Goal: Task Accomplishment & Management: Complete application form

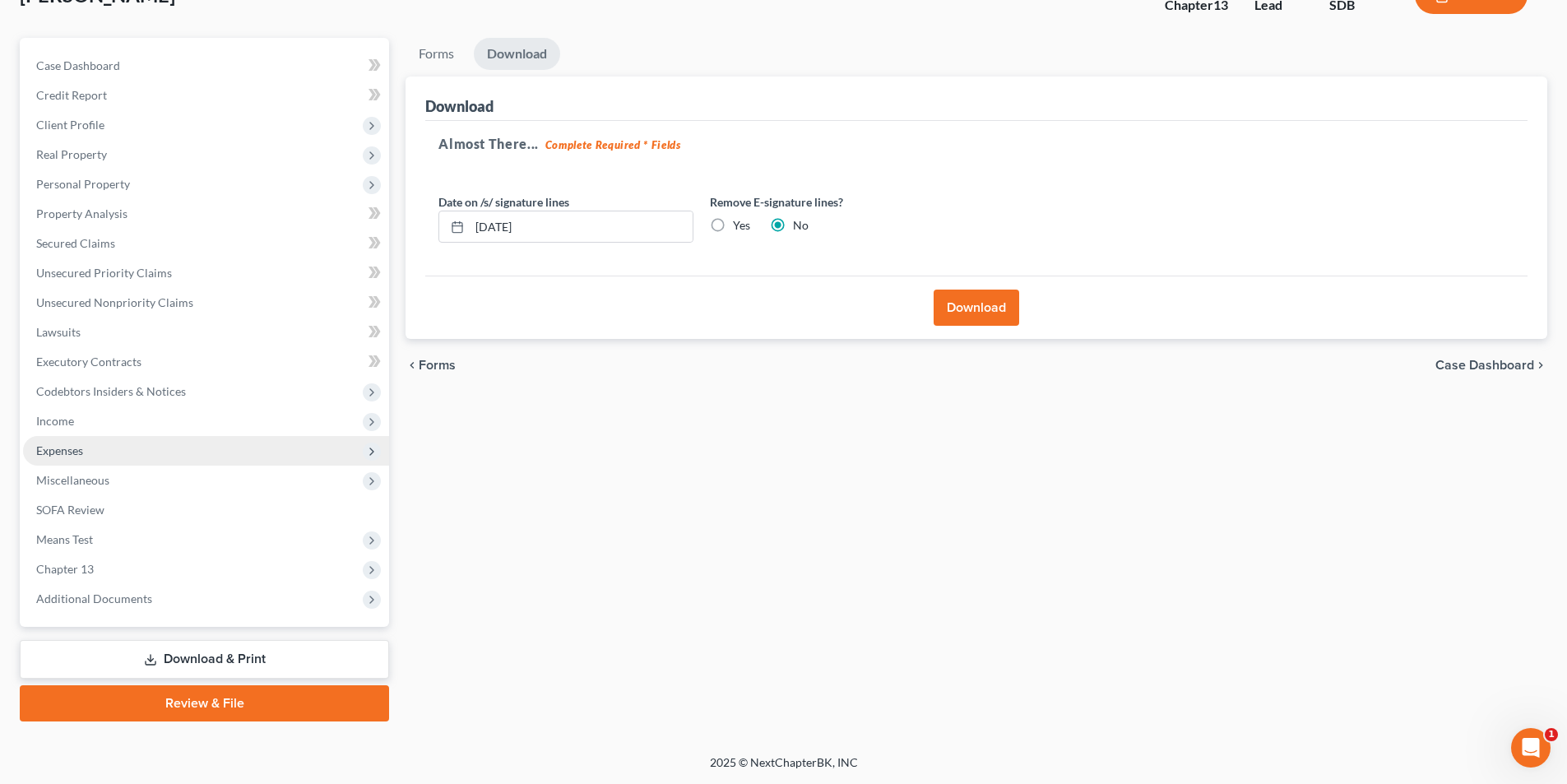
click at [79, 452] on span "Expenses" at bounding box center [60, 450] width 47 height 14
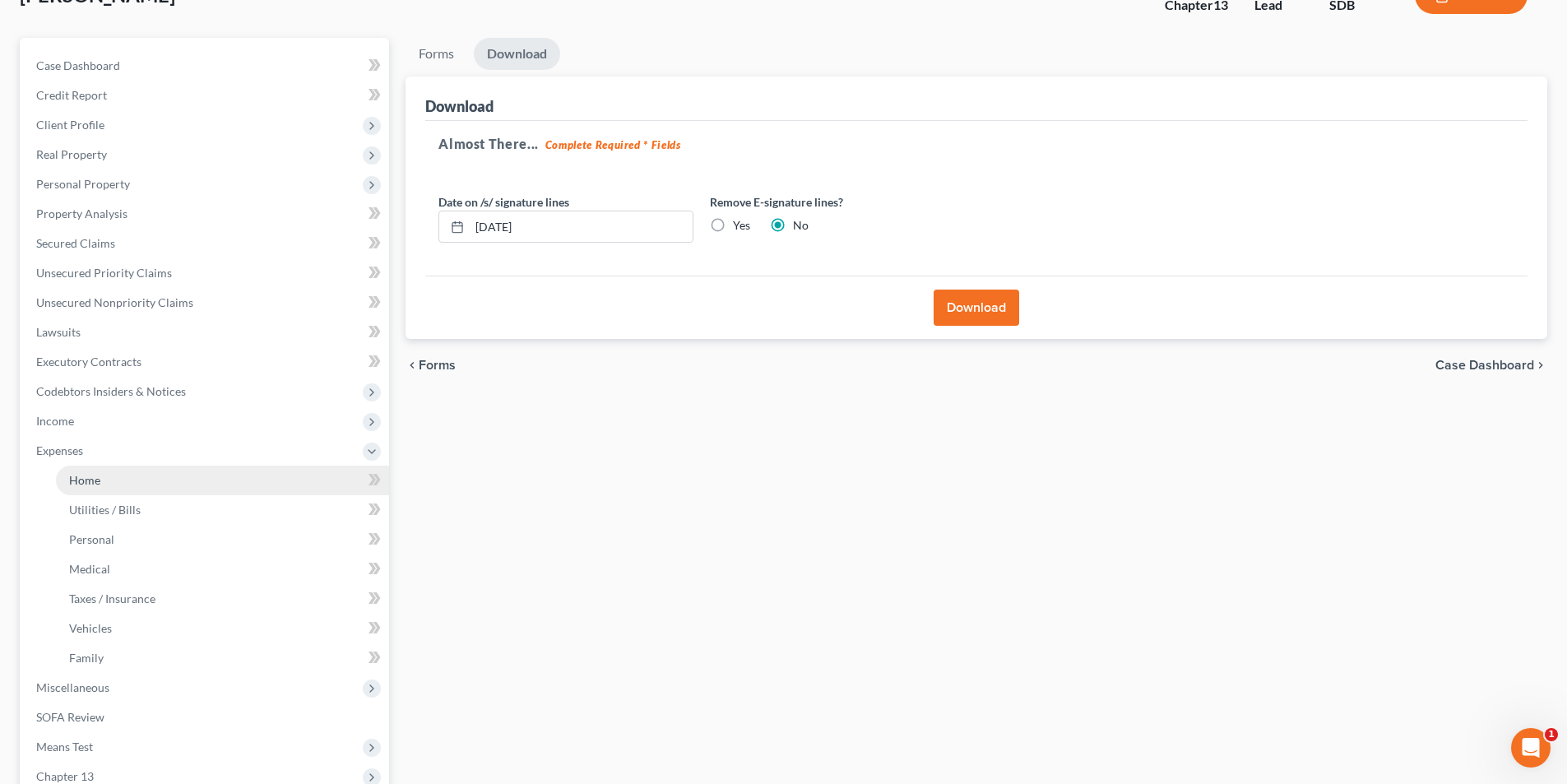
click at [97, 479] on span "Home" at bounding box center [85, 479] width 32 height 14
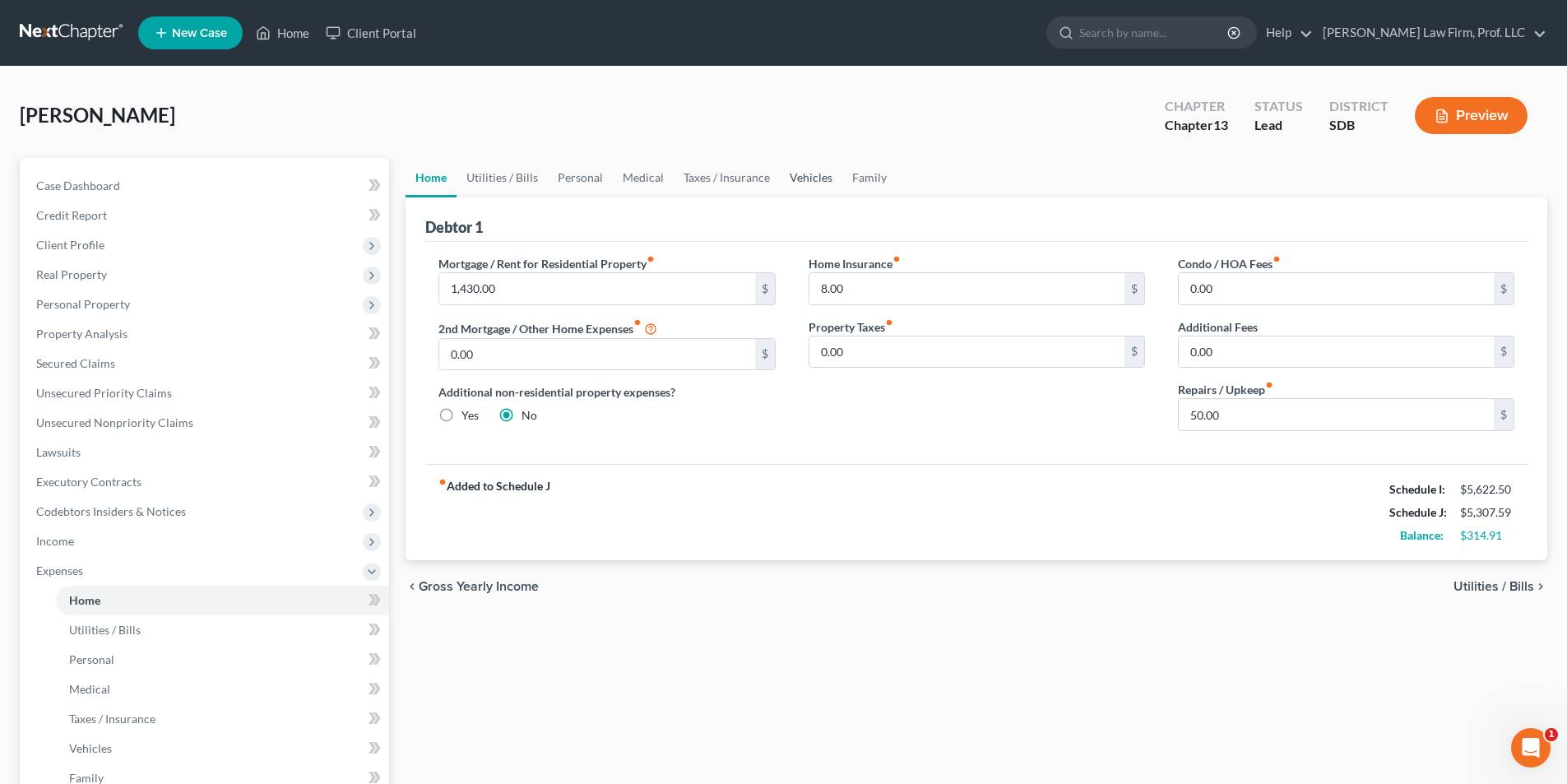
click at [813, 174] on link "Vehicles" at bounding box center [810, 178] width 62 height 39
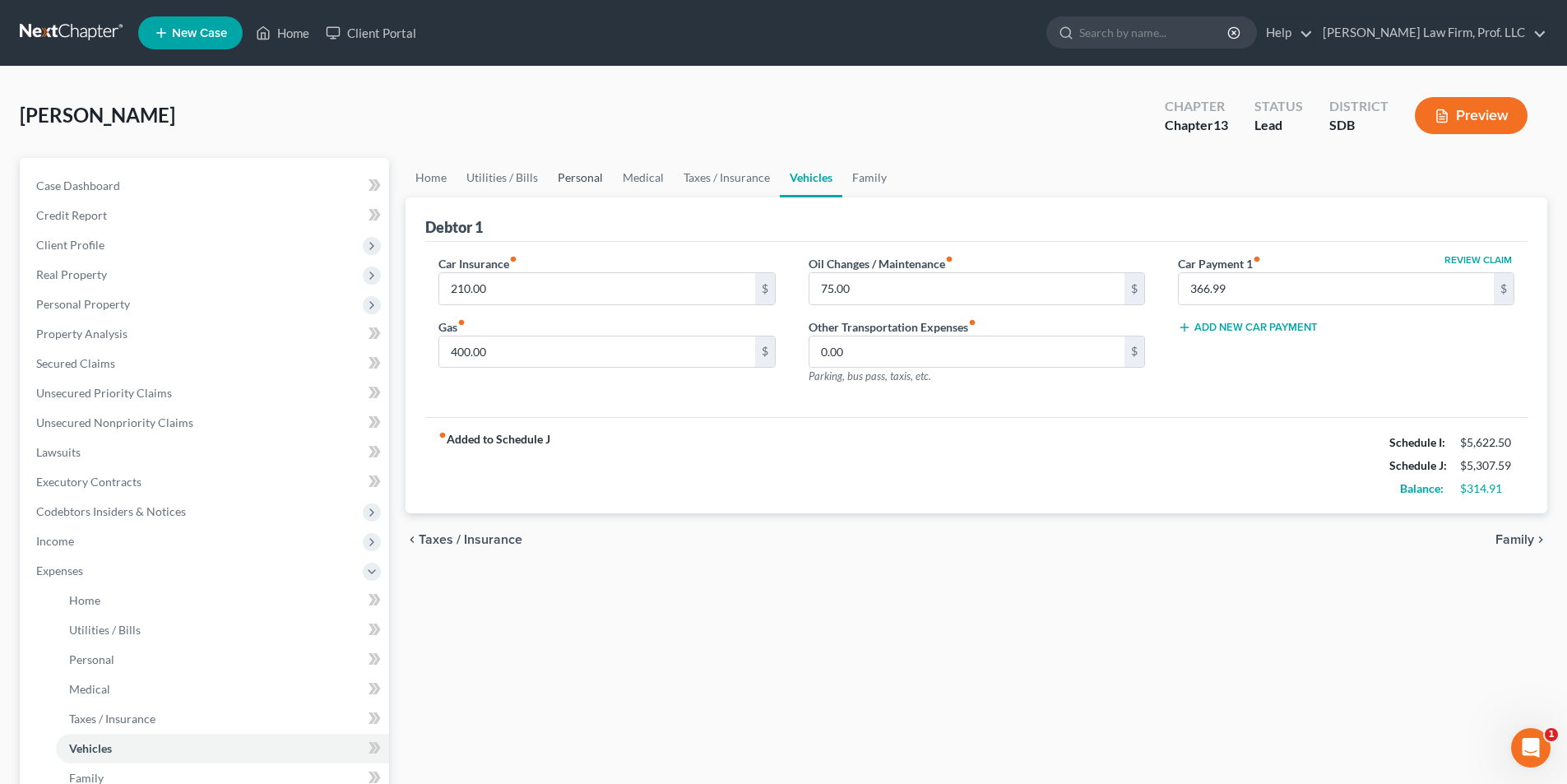
click at [591, 181] on link "Personal" at bounding box center [581, 178] width 65 height 39
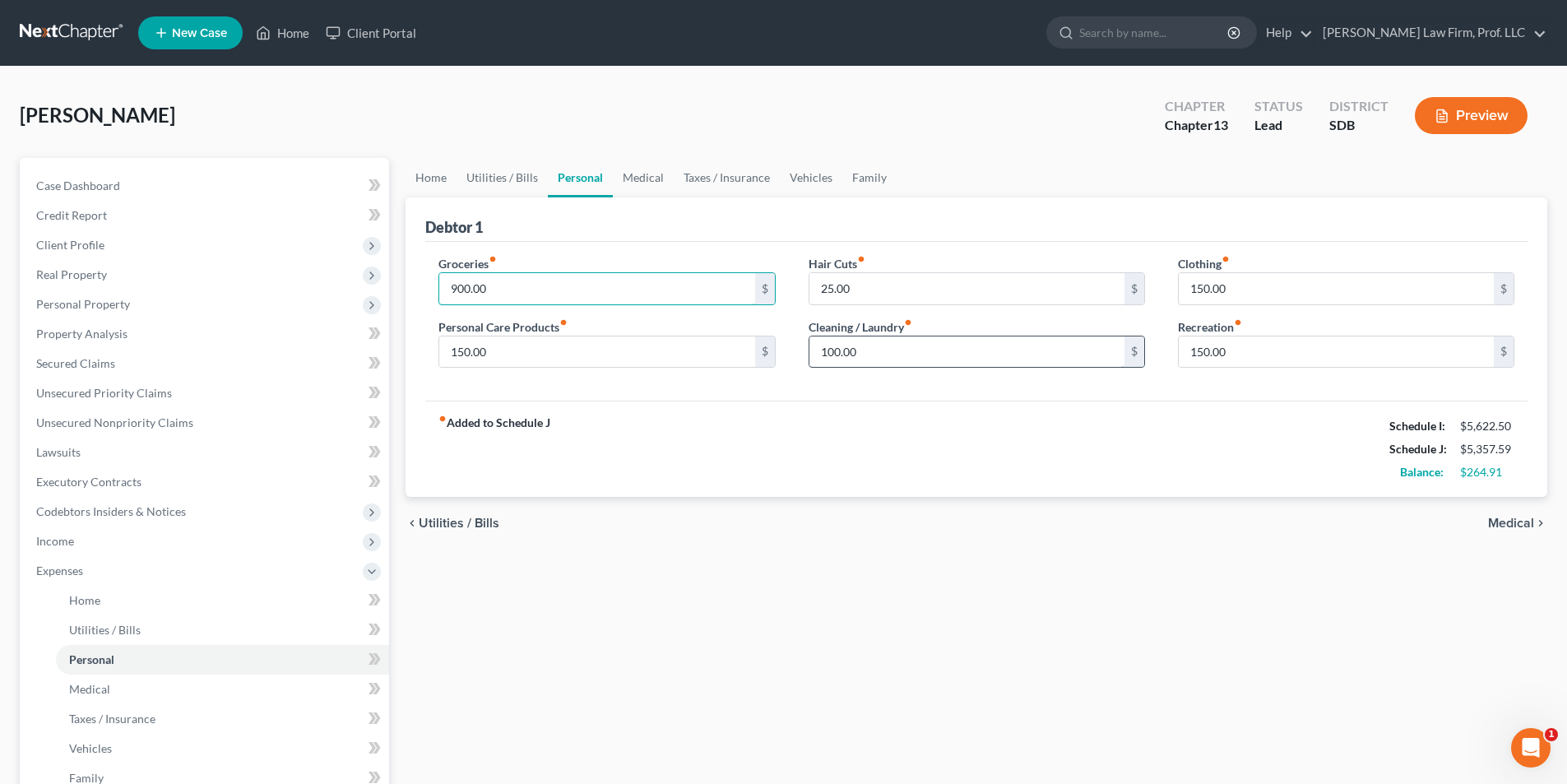
type input "900.00"
type input "150.00"
type input "200.00"
click at [806, 178] on link "Vehicles" at bounding box center [810, 178] width 62 height 39
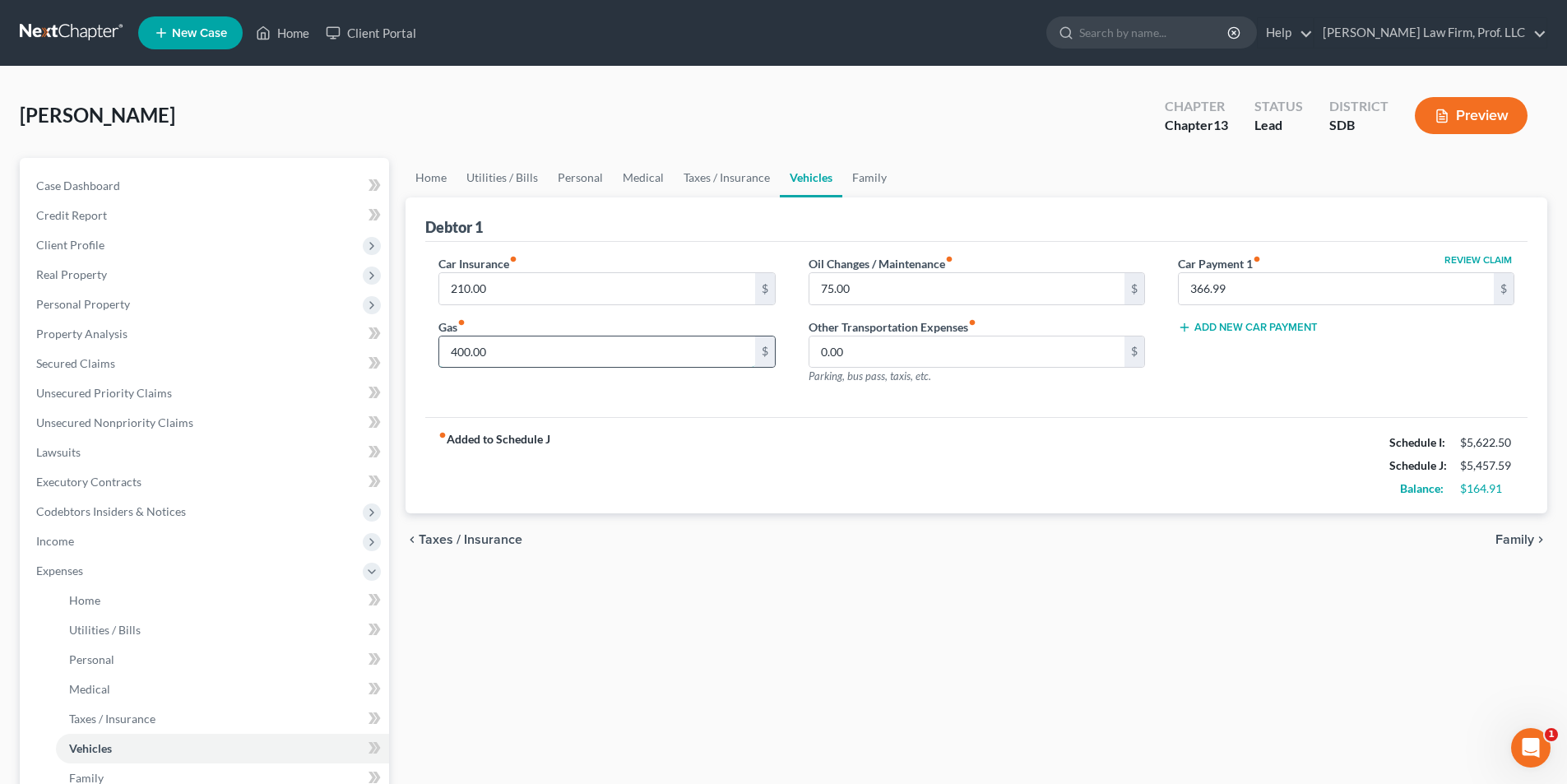
click at [514, 352] on input "400.00" at bounding box center [596, 352] width 315 height 32
type input "725.00"
type input "0.00"
click at [869, 179] on link "Family" at bounding box center [869, 178] width 54 height 39
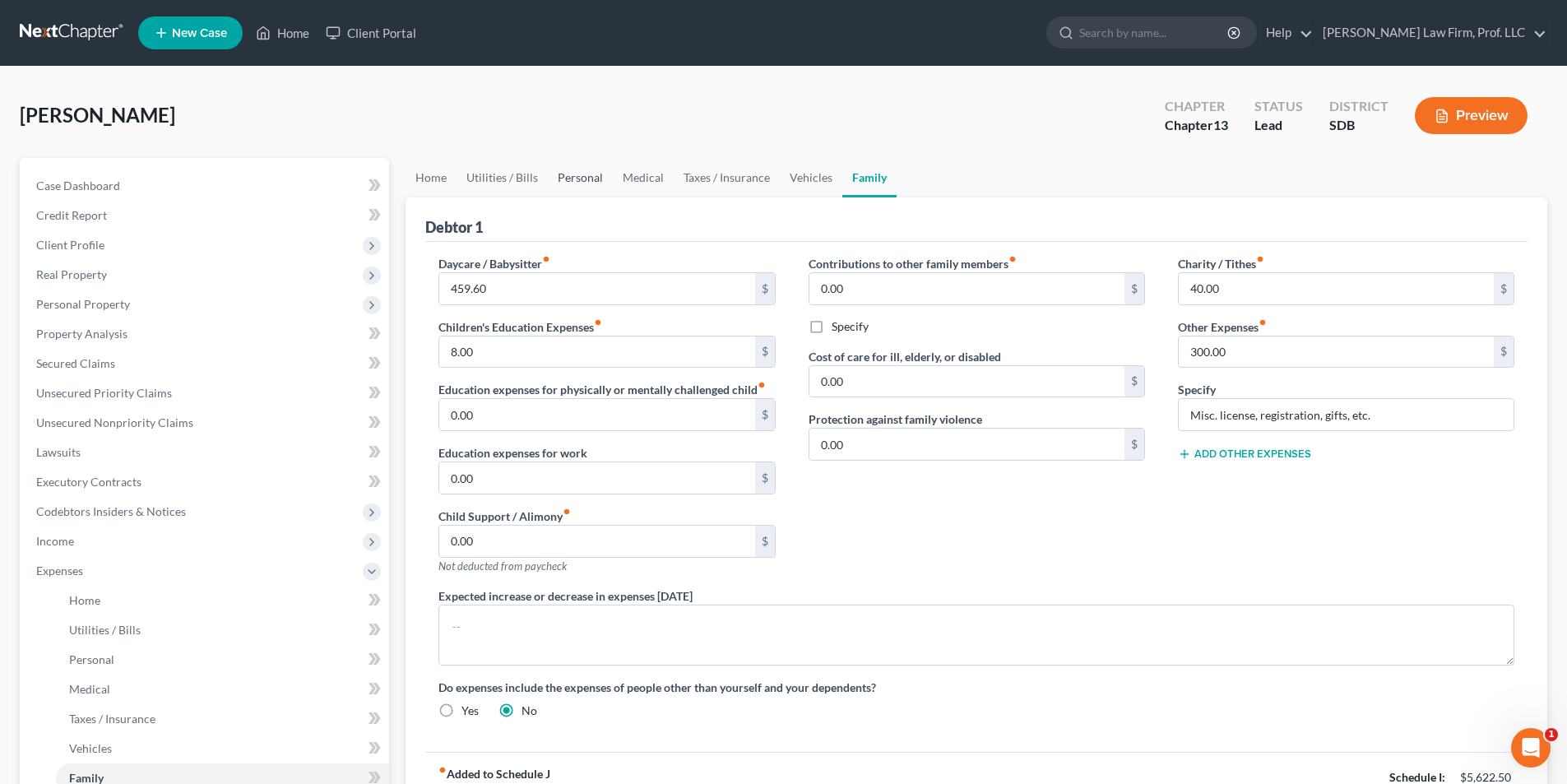
click at [586, 181] on link "Personal" at bounding box center [581, 178] width 65 height 39
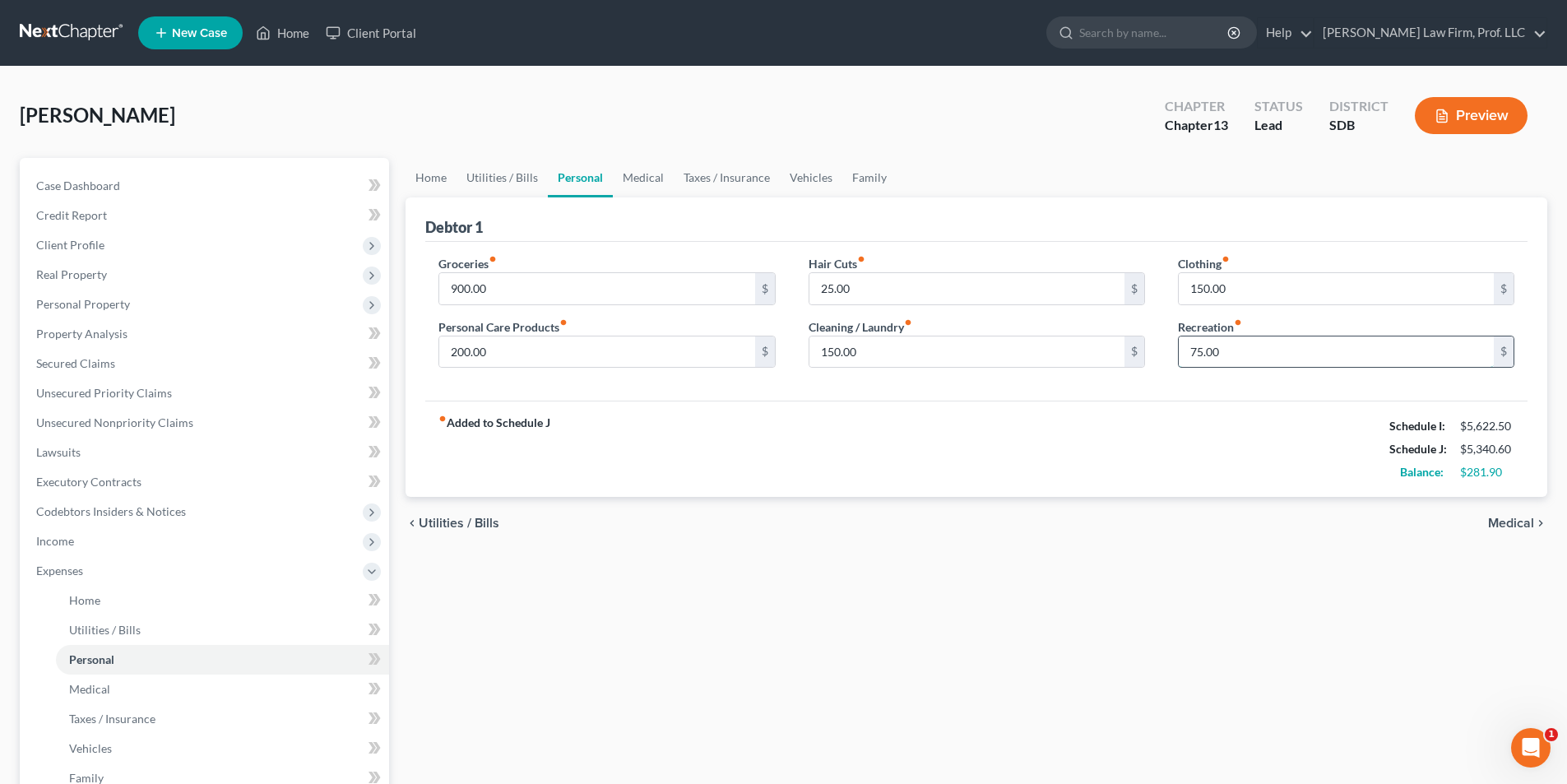
type input "75.00"
click at [879, 179] on link "Family" at bounding box center [869, 178] width 54 height 39
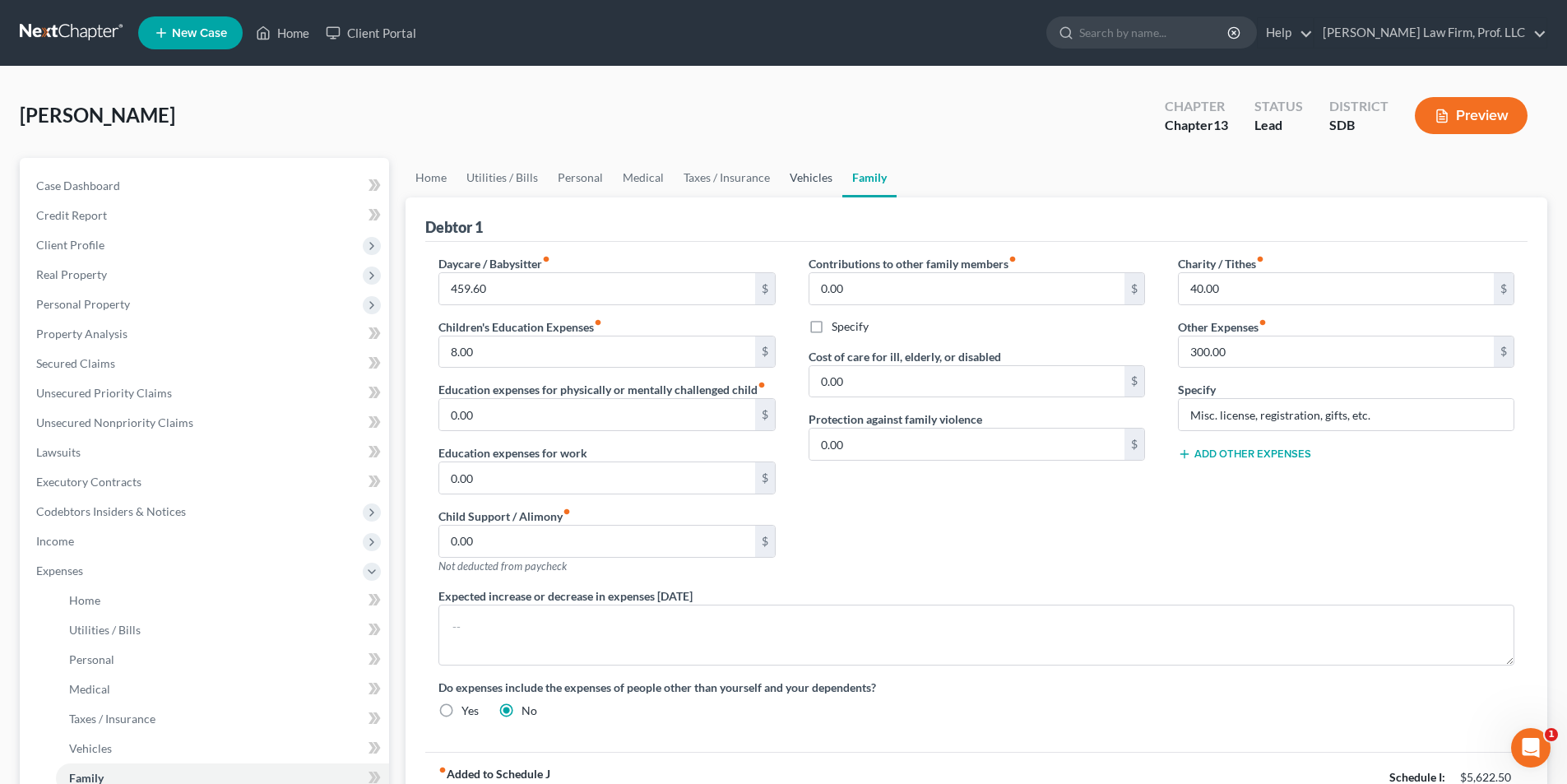
click at [799, 177] on link "Vehicles" at bounding box center [810, 178] width 62 height 39
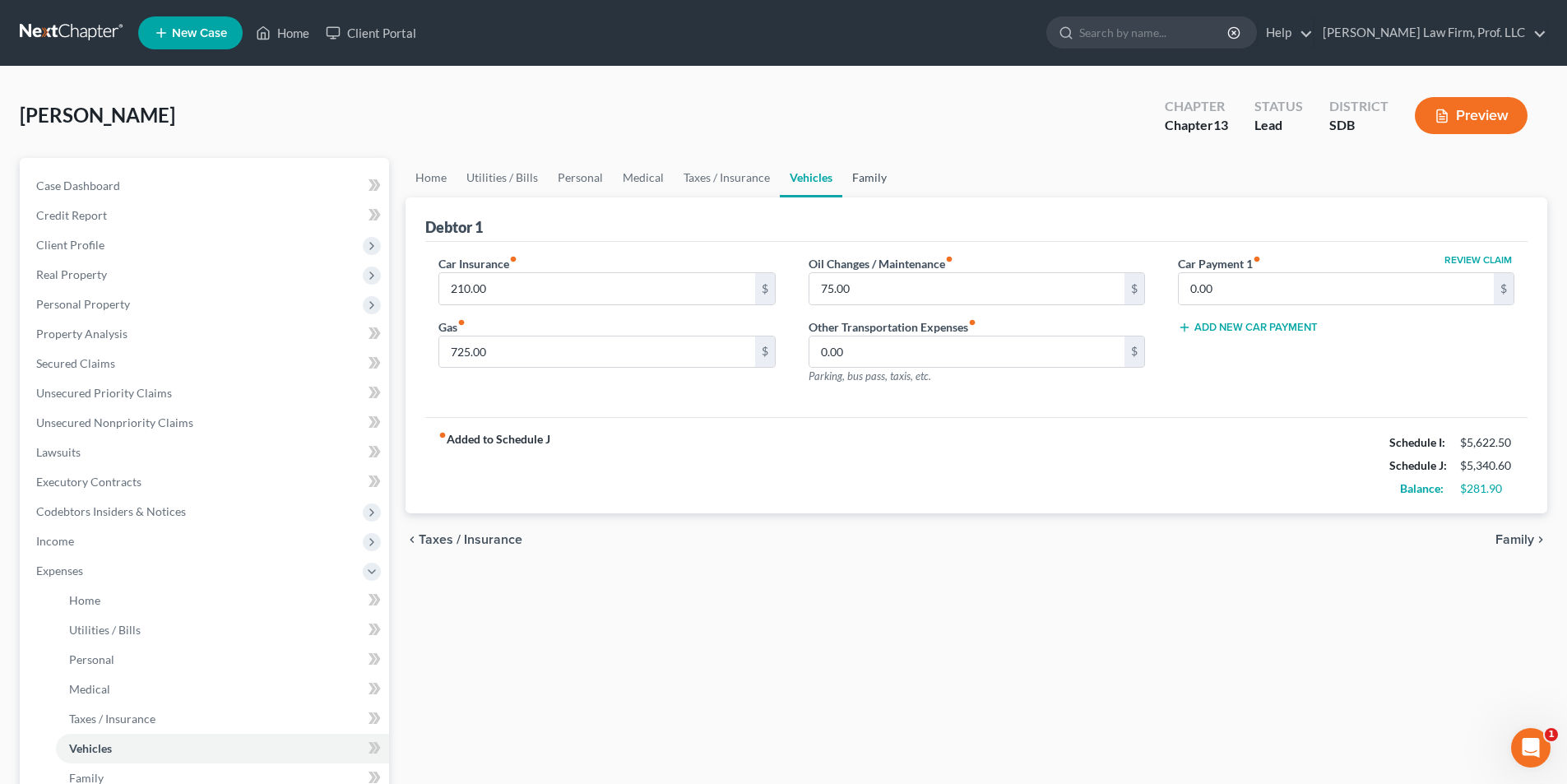
click at [870, 173] on link "Family" at bounding box center [869, 178] width 54 height 39
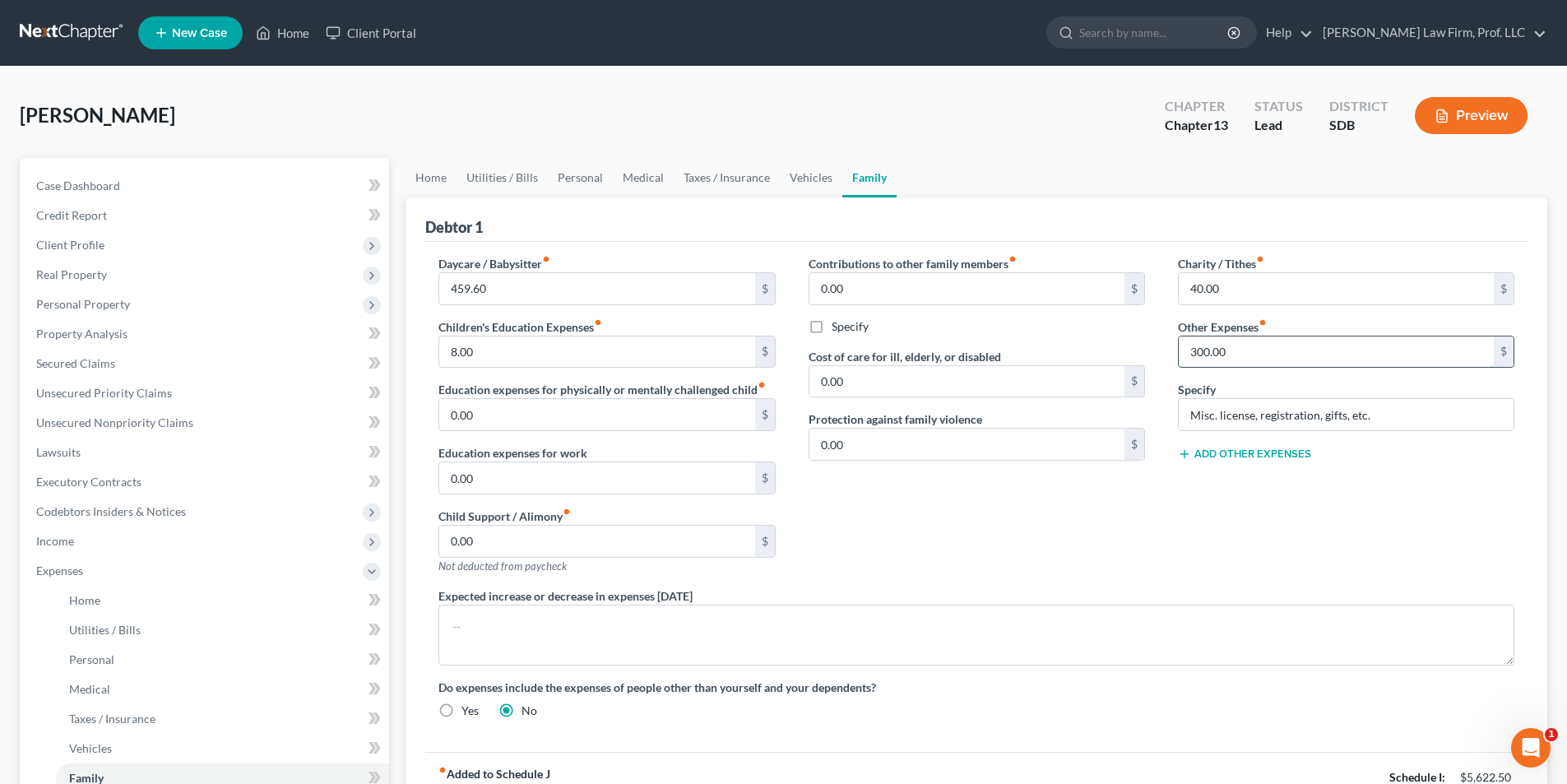
click at [1249, 358] on input "300.00" at bounding box center [1336, 352] width 315 height 32
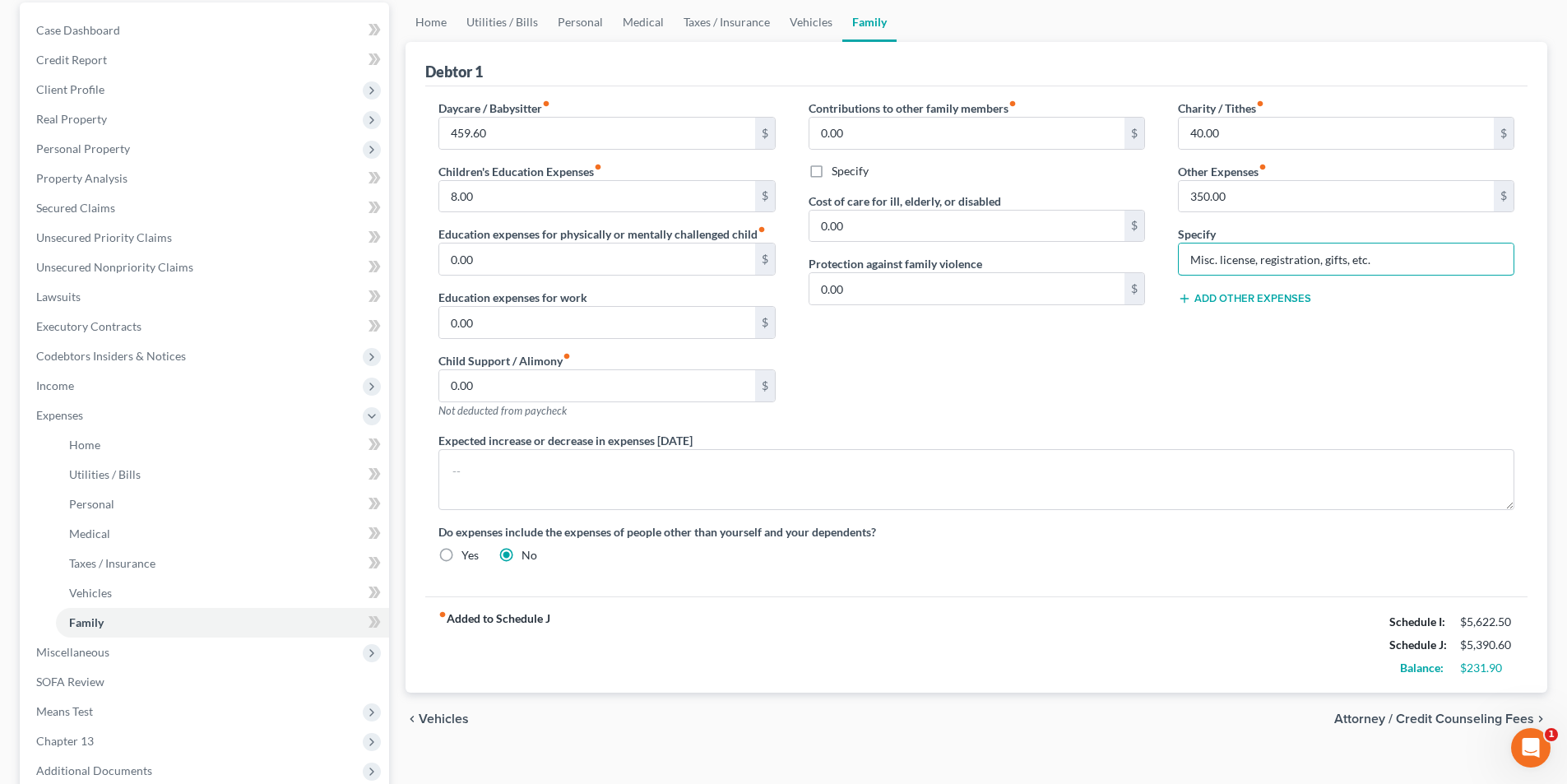
scroll to position [81, 0]
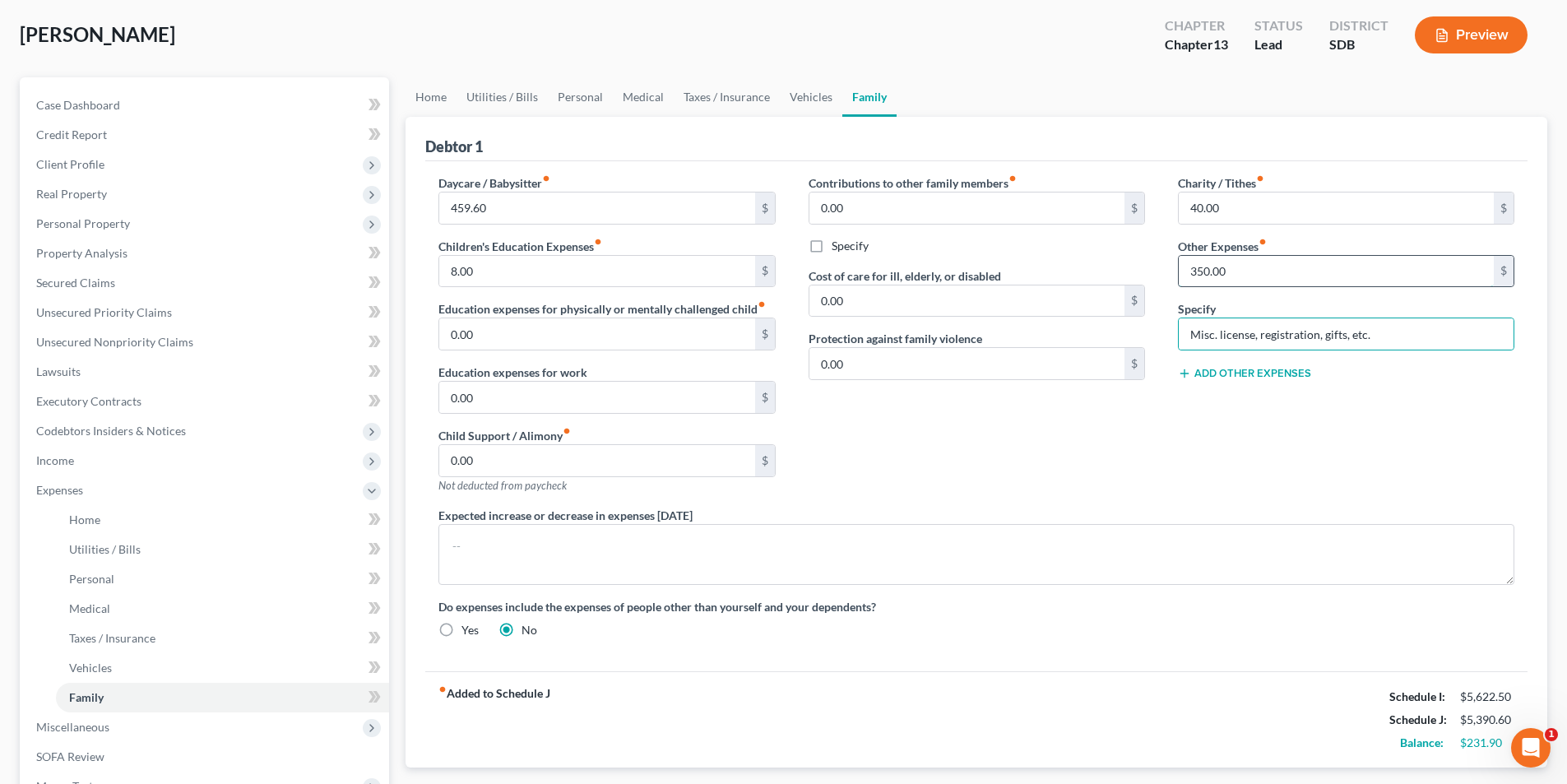
click at [1205, 273] on input "350.00" at bounding box center [1336, 272] width 315 height 32
type input "325.00"
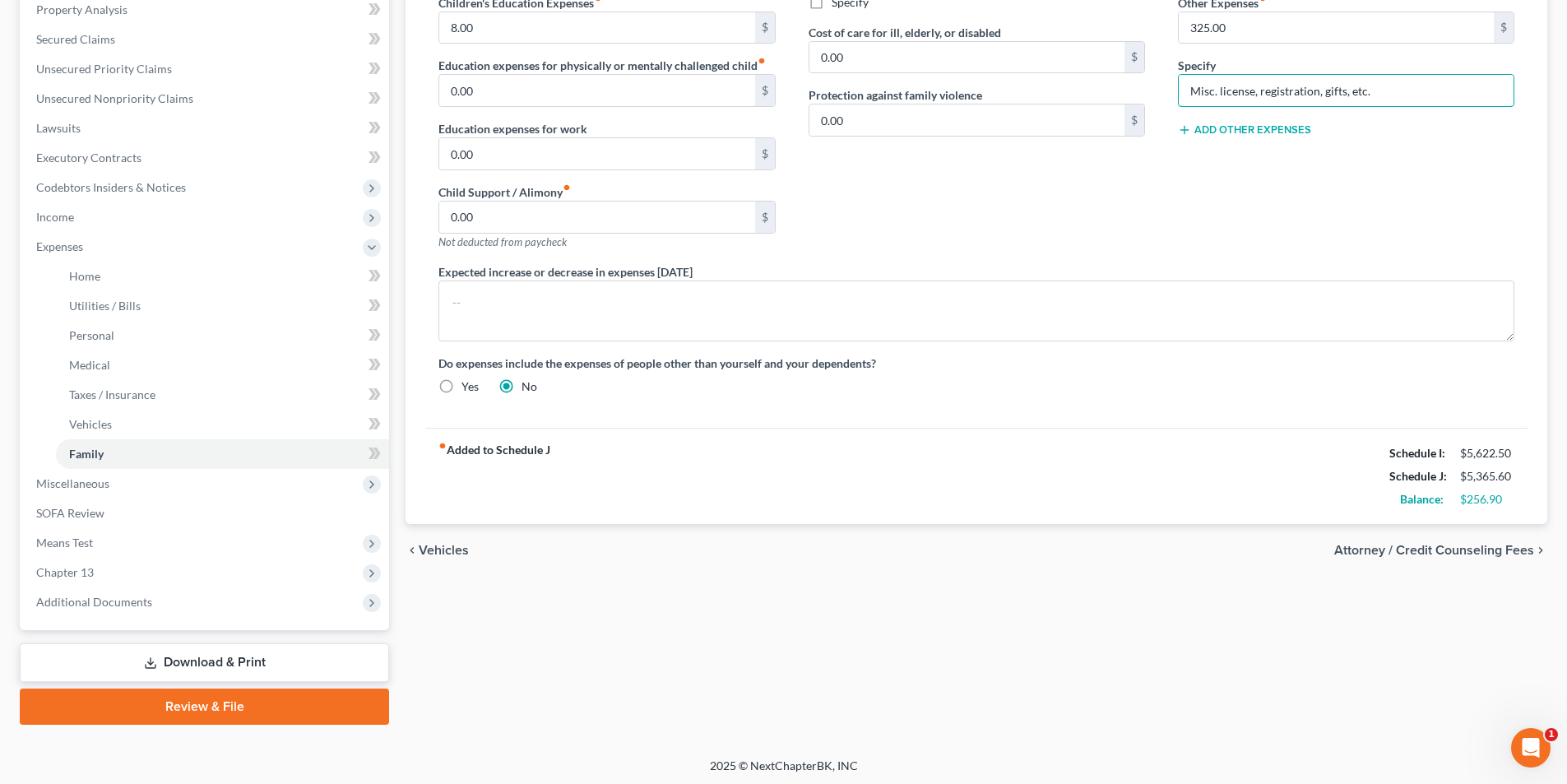
scroll to position [327, 0]
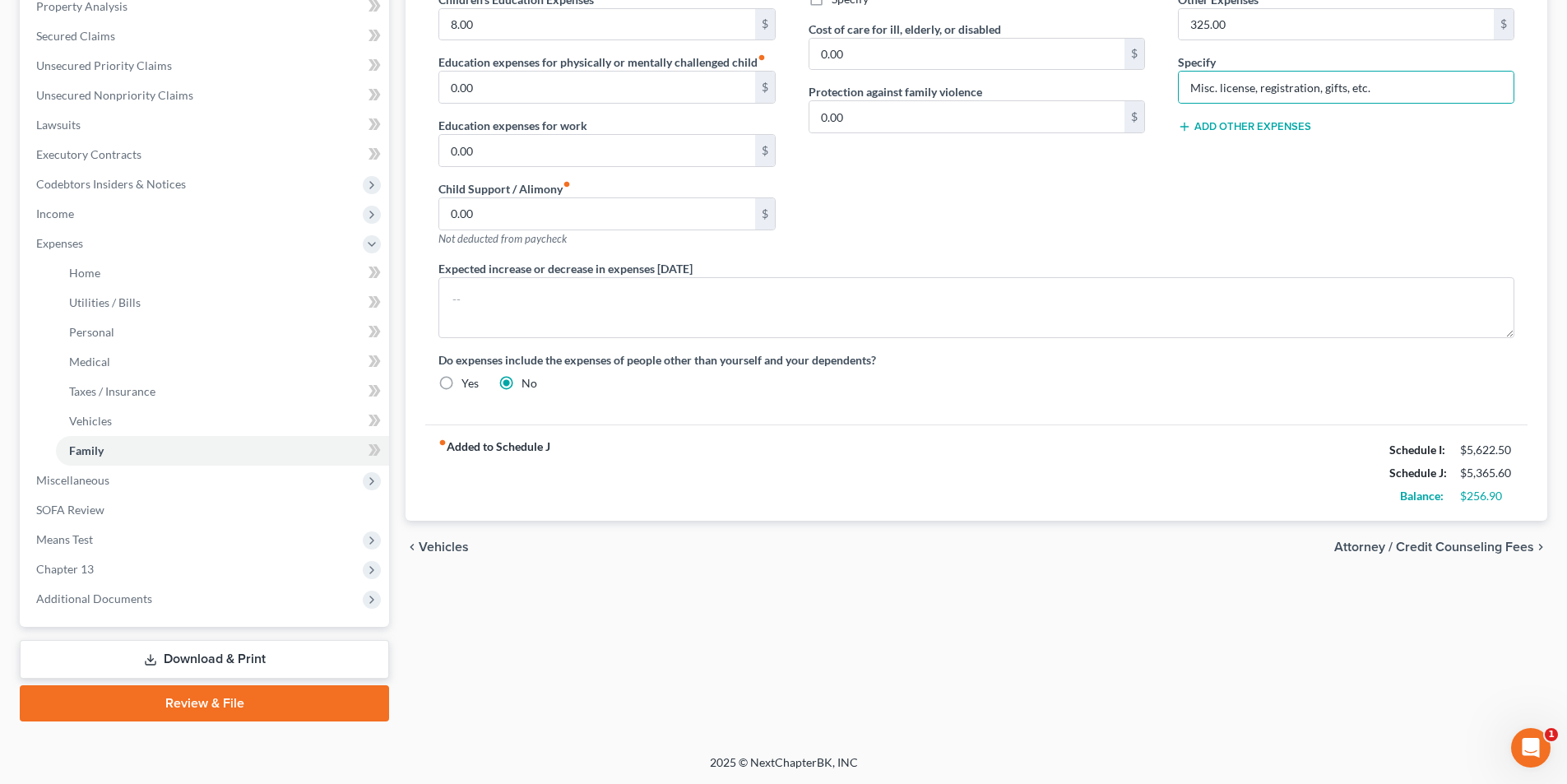
click at [943, 627] on div "Home Utilities / Bills Personal Medical Taxes / Insurance Vehicles Family Debto…" at bounding box center [976, 276] width 1159 height 891
click at [614, 608] on div "Home Utilities / Bills Personal Medical Taxes / Insurance Vehicles Family Debto…" at bounding box center [976, 276] width 1159 height 891
click at [288, 670] on link "Download & Print" at bounding box center [204, 659] width 369 height 39
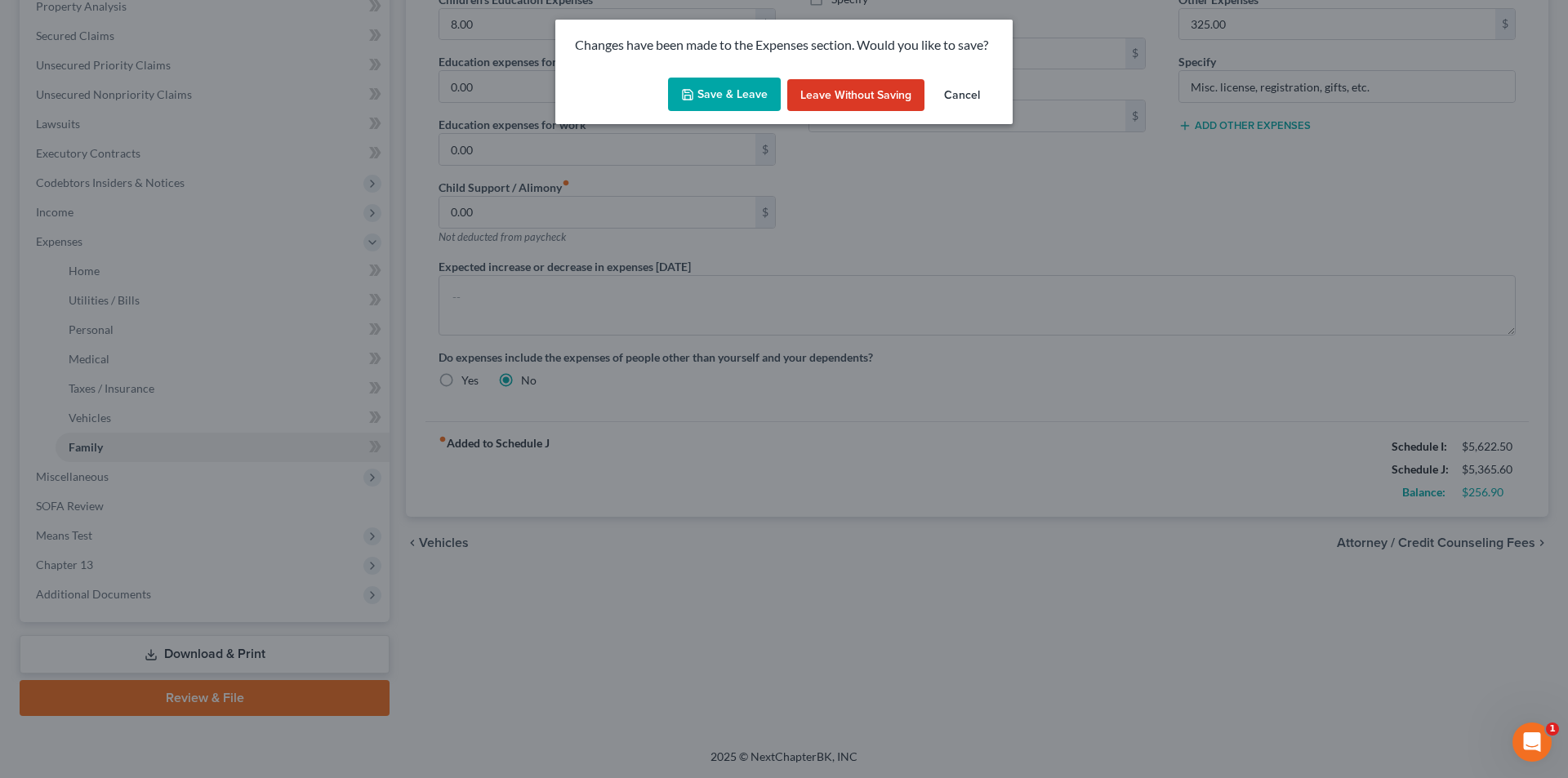
click at [732, 102] on button "Save & Leave" at bounding box center [724, 94] width 113 height 34
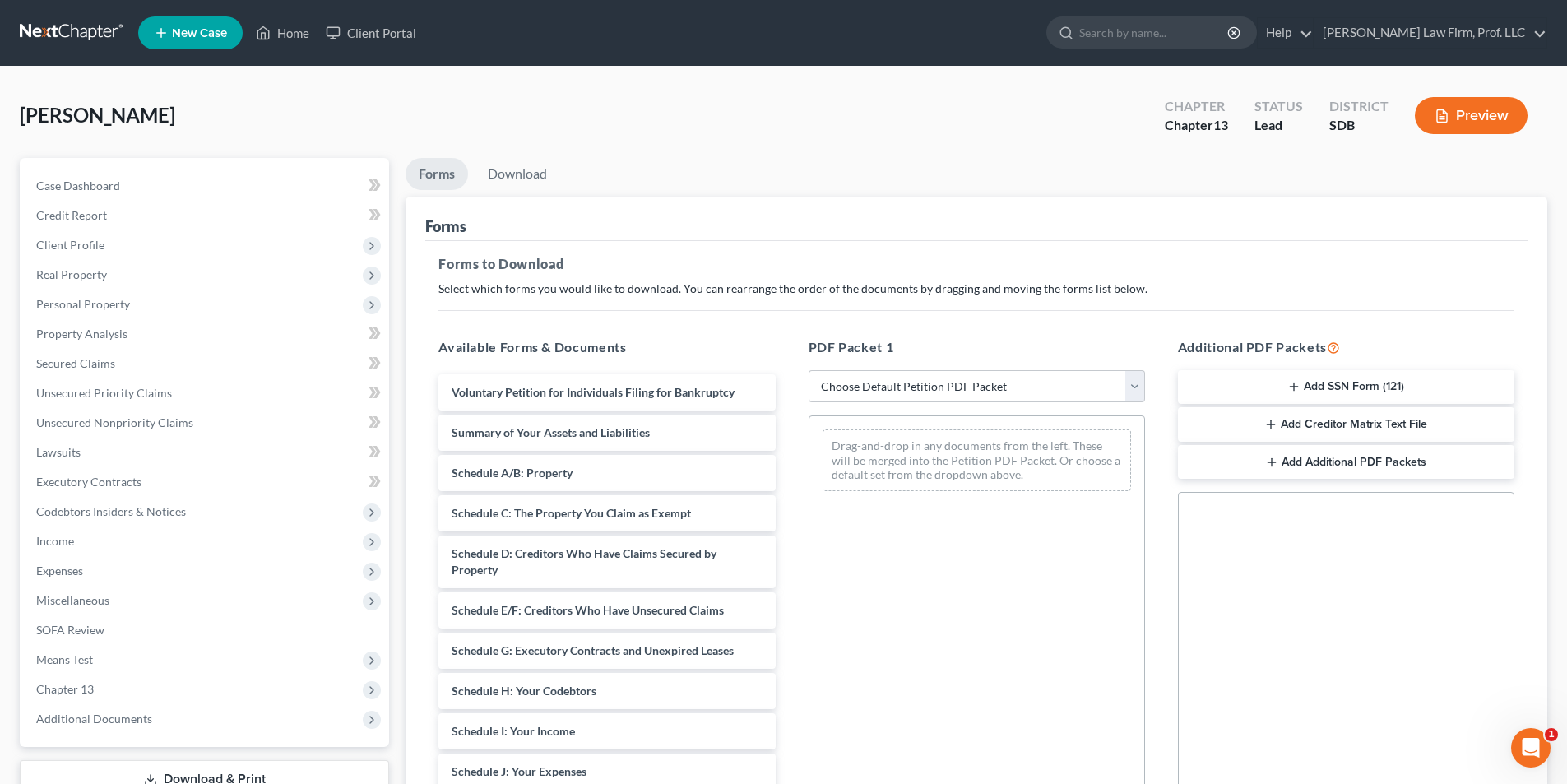
click at [926, 382] on select "Choose Default Petition PDF Packet Complete Bankruptcy Petition (all forms and …" at bounding box center [977, 386] width 337 height 33
select select "0"
click at [809, 370] on select "Choose Default Petition PDF Packet Complete Bankruptcy Petition (all forms and …" at bounding box center [977, 386] width 337 height 33
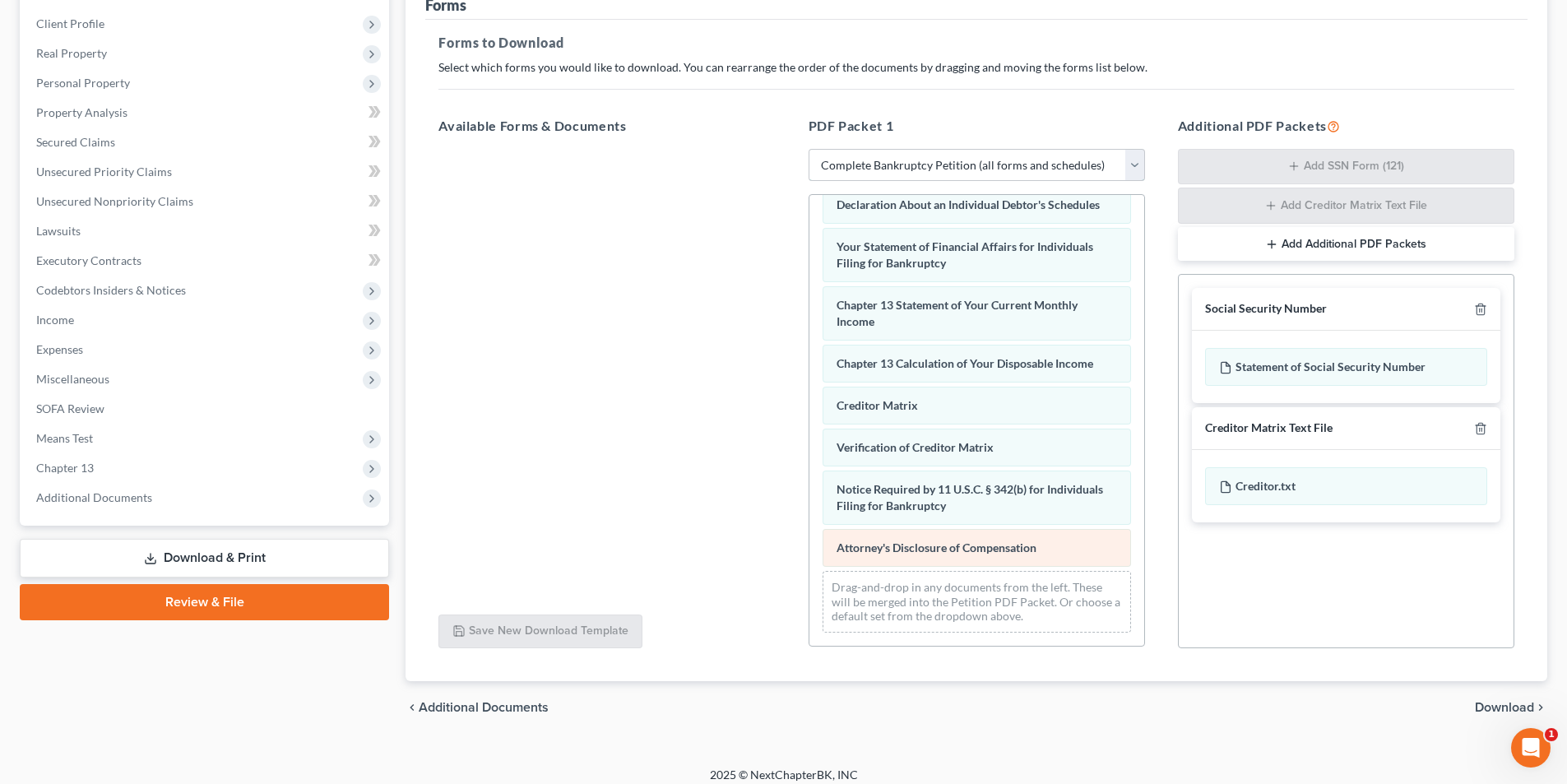
scroll to position [233, 0]
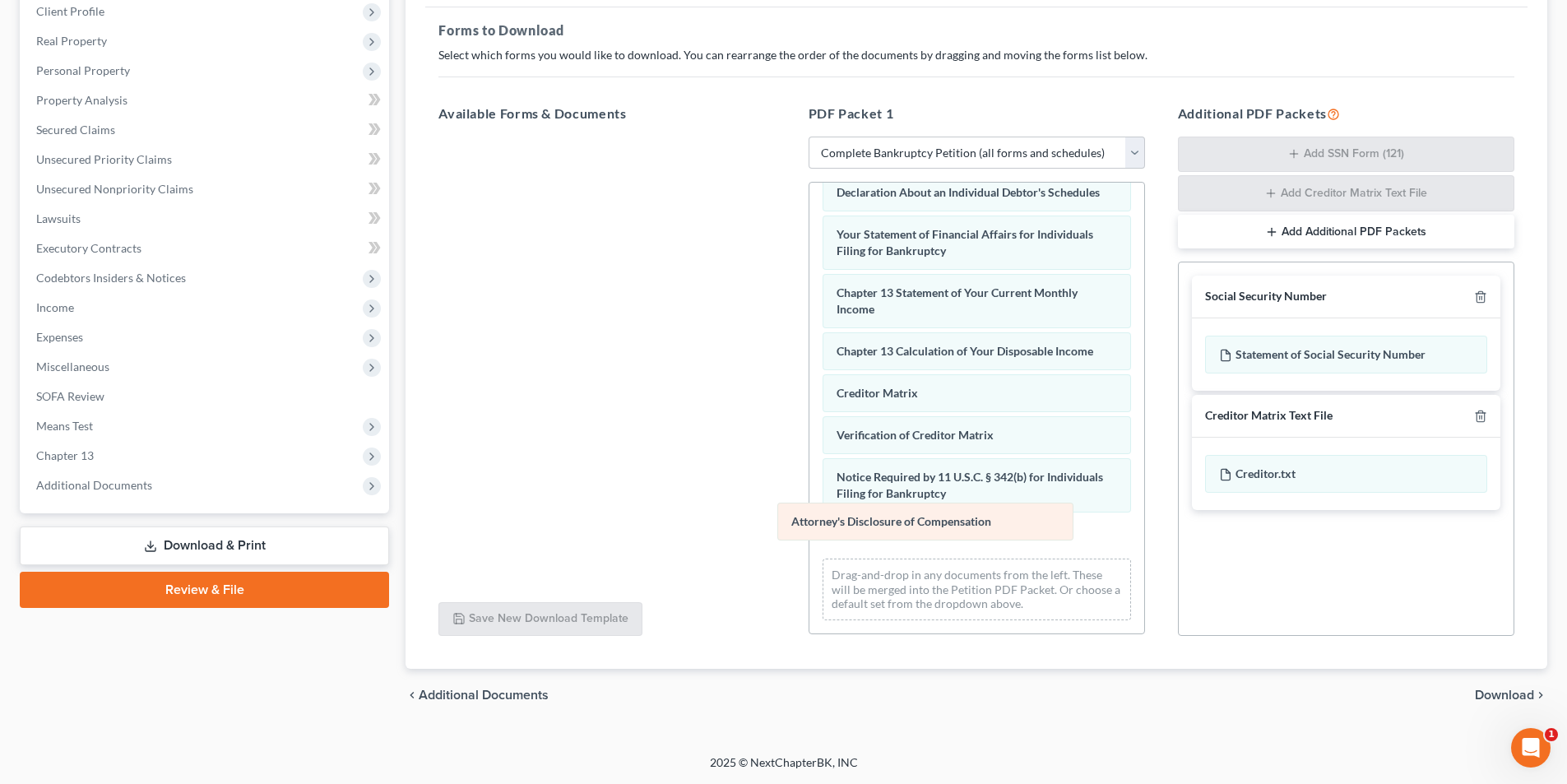
drag, startPoint x: 971, startPoint y: 543, endPoint x: 658, endPoint y: 457, distance: 324.6
click at [810, 453] on div "Attorney's Disclosure of Compensation Voluntary Petition for Individuals Filing…" at bounding box center [977, 162] width 335 height 941
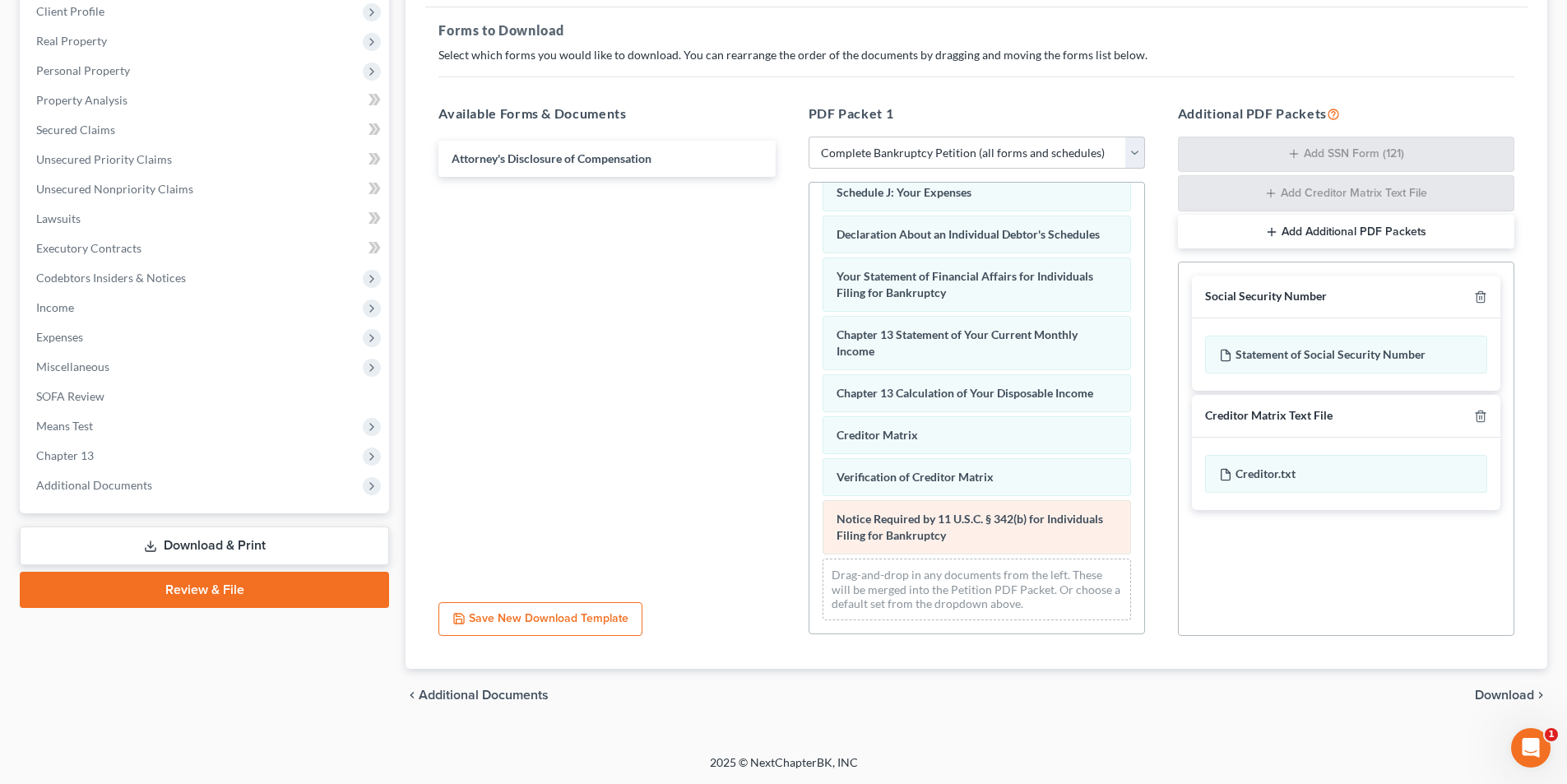
click at [810, 459] on div "Voluntary Petition for Individuals Filing for Bankruptcy Summary of Your Assets…" at bounding box center [977, 183] width 335 height 899
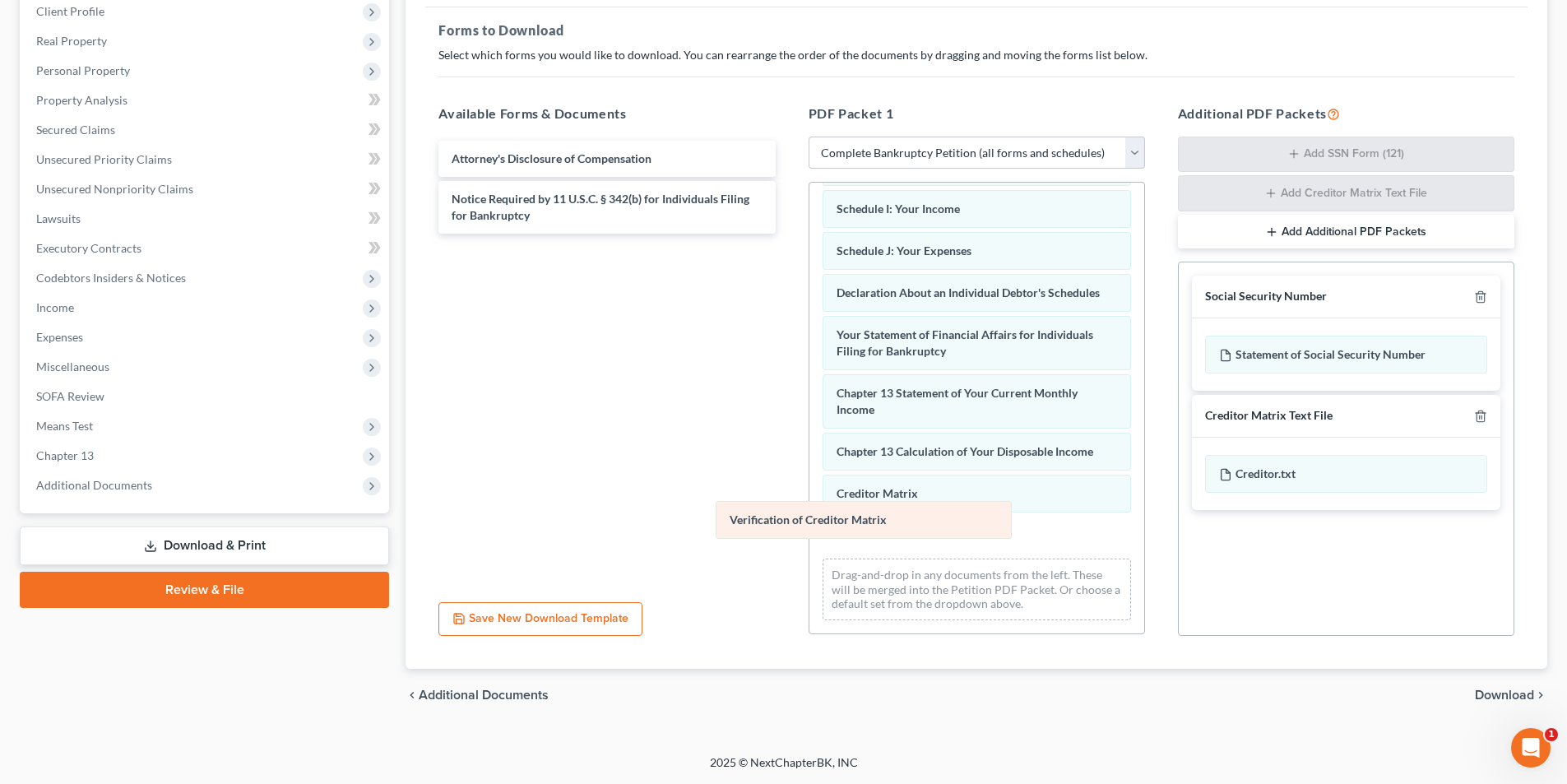
drag, startPoint x: 870, startPoint y: 526, endPoint x: 735, endPoint y: 487, distance: 140.5
click at [810, 494] on div "Verification of Creditor Matrix Voluntary Petition for Individuals Filing for B…" at bounding box center [977, 212] width 335 height 842
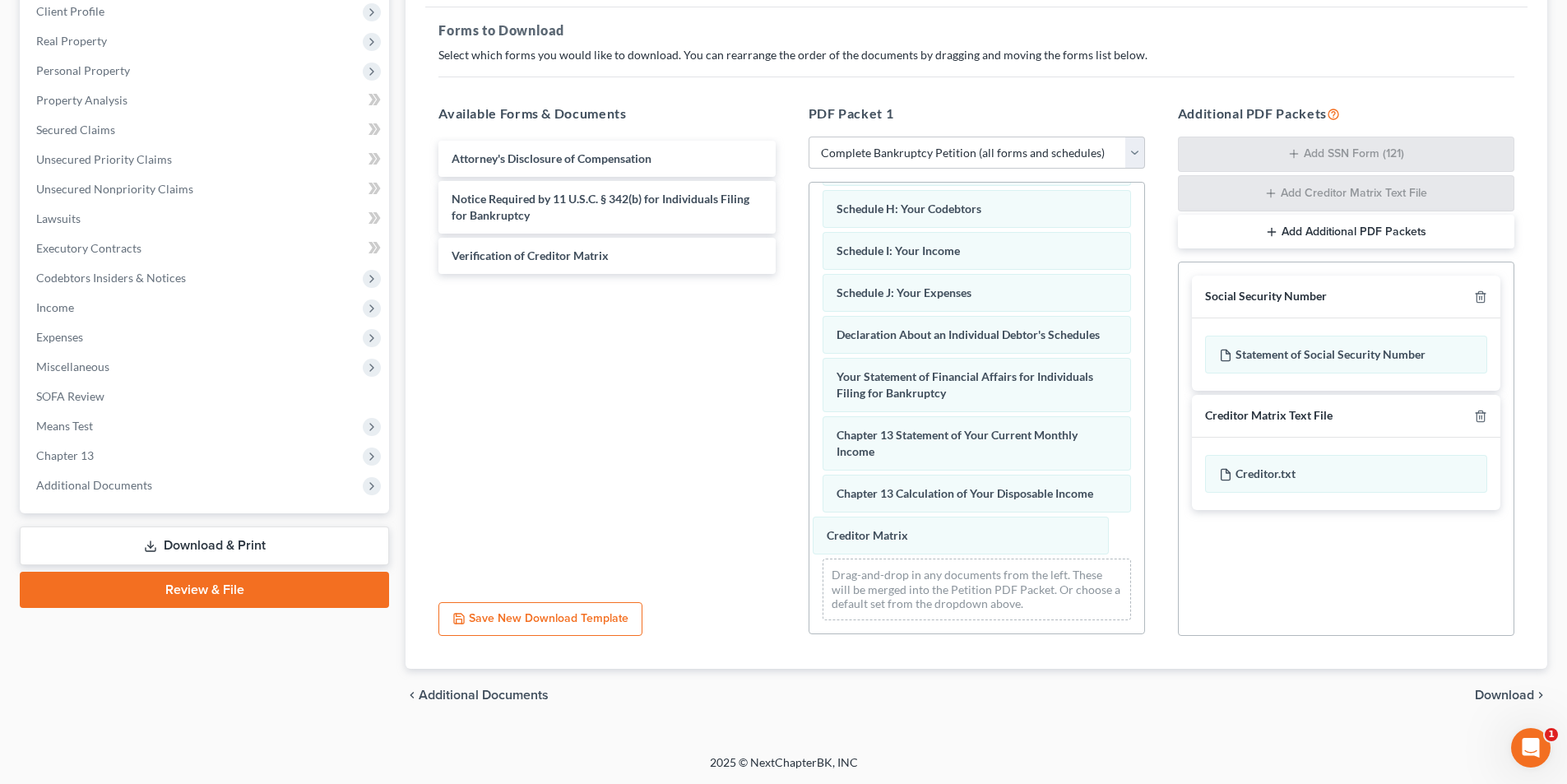
drag, startPoint x: 864, startPoint y: 527, endPoint x: 587, endPoint y: 416, distance: 298.4
click at [810, 450] on div "Creditor Matrix Voluntary Petition for Individuals Filing for Bankruptcy Summar…" at bounding box center [977, 233] width 335 height 799
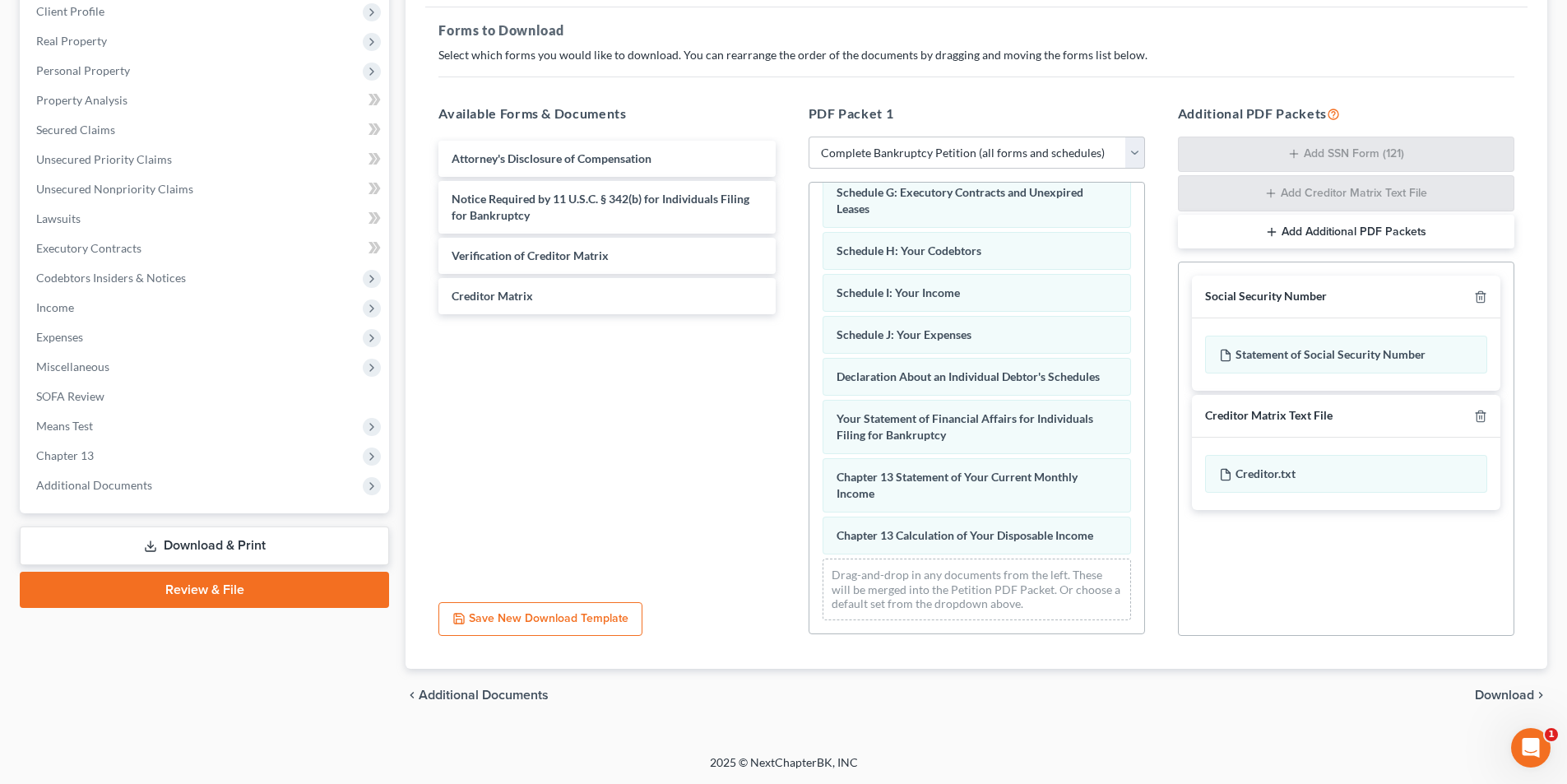
click at [1500, 694] on span "Download" at bounding box center [1505, 695] width 60 height 13
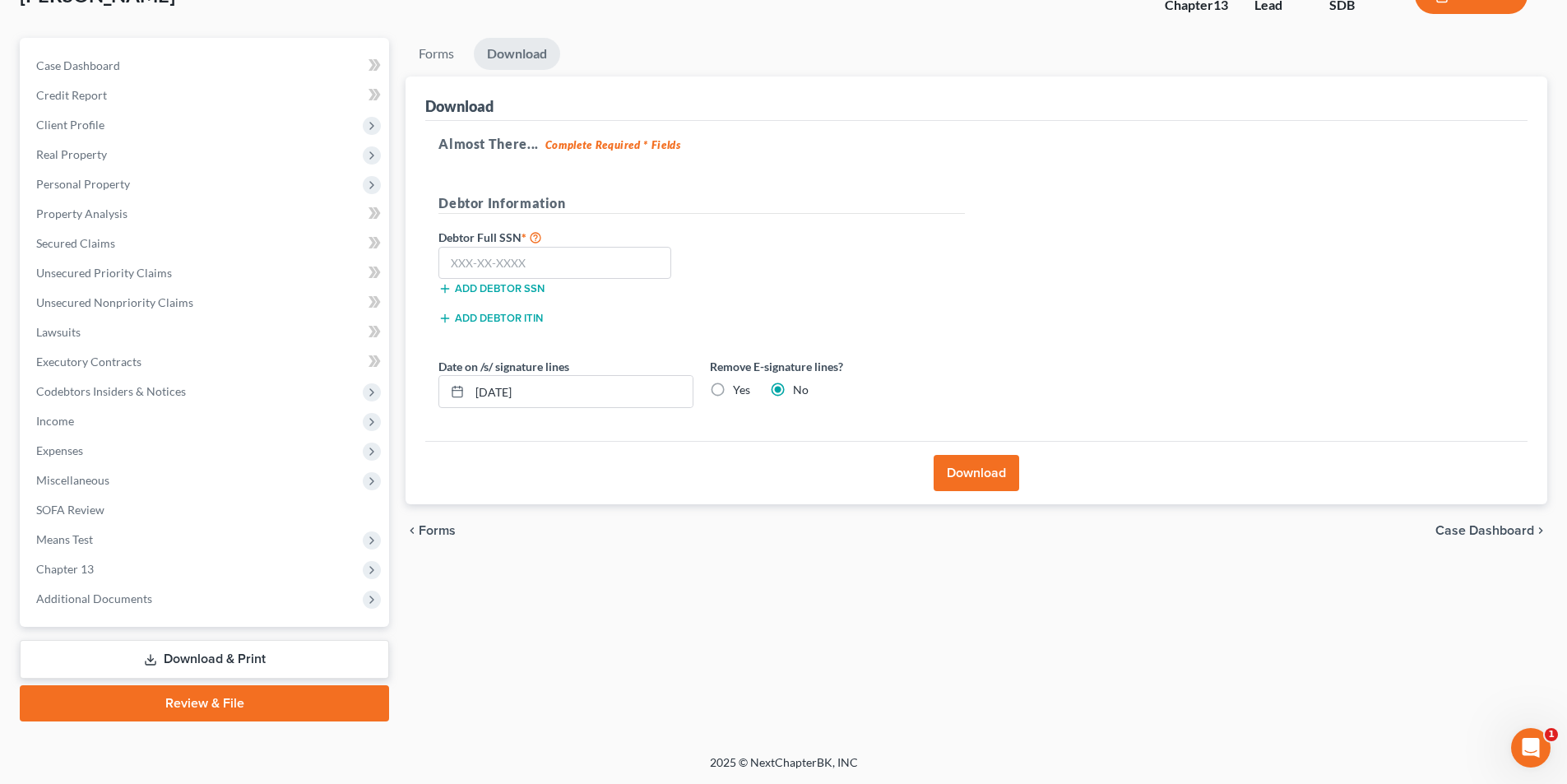
scroll to position [120, 0]
drag, startPoint x: 606, startPoint y: 397, endPoint x: 326, endPoint y: 356, distance: 283.0
click at [327, 362] on div "Petition Navigation Case Dashboard Payments Invoices Payments Payments Credit R…" at bounding box center [784, 379] width 1545 height 684
click at [982, 486] on button "Download" at bounding box center [977, 472] width 86 height 36
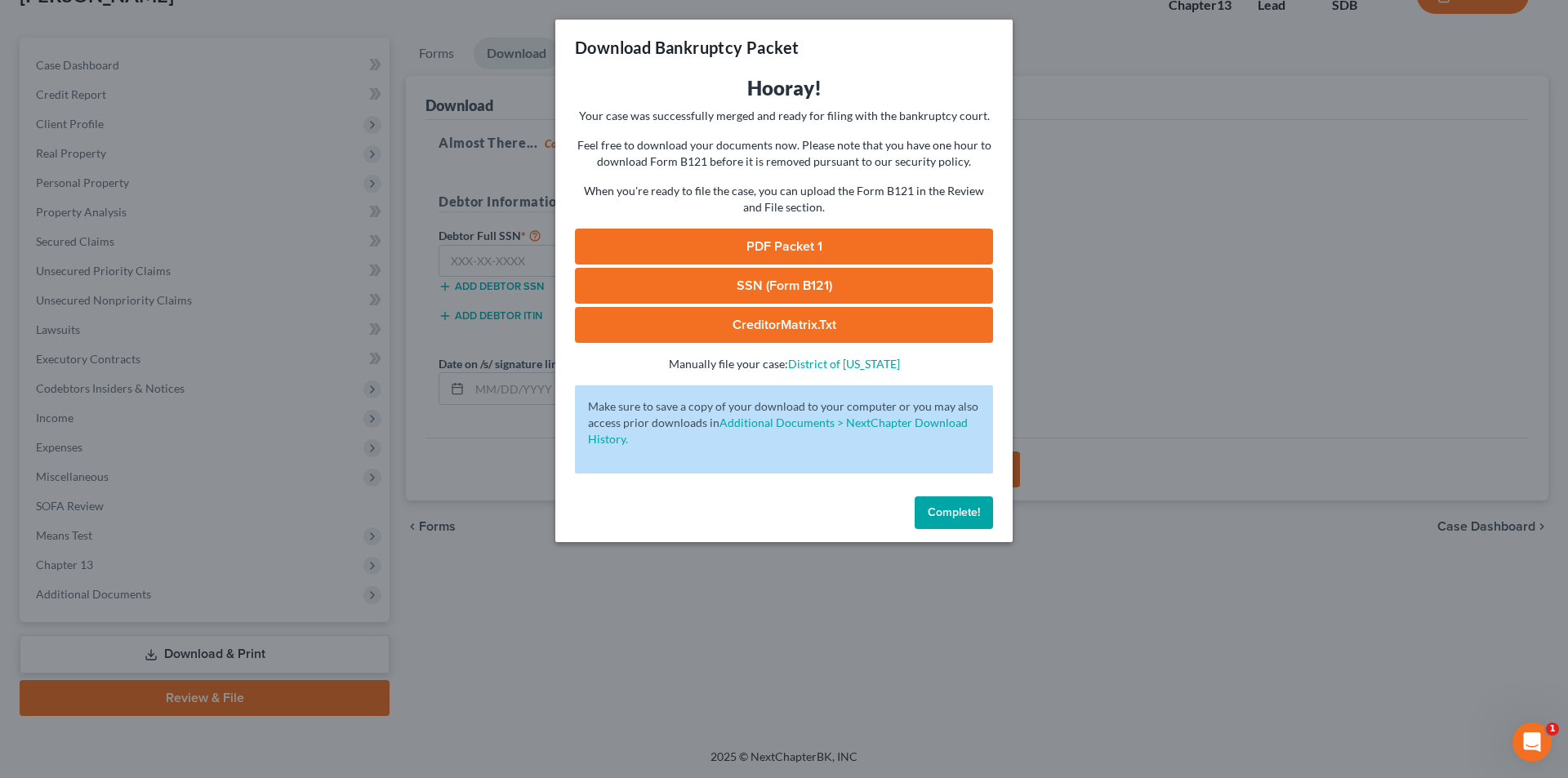
click at [805, 243] on link "PDF Packet 1" at bounding box center [783, 246] width 418 height 36
click at [955, 509] on span "Complete!" at bounding box center [953, 511] width 53 height 14
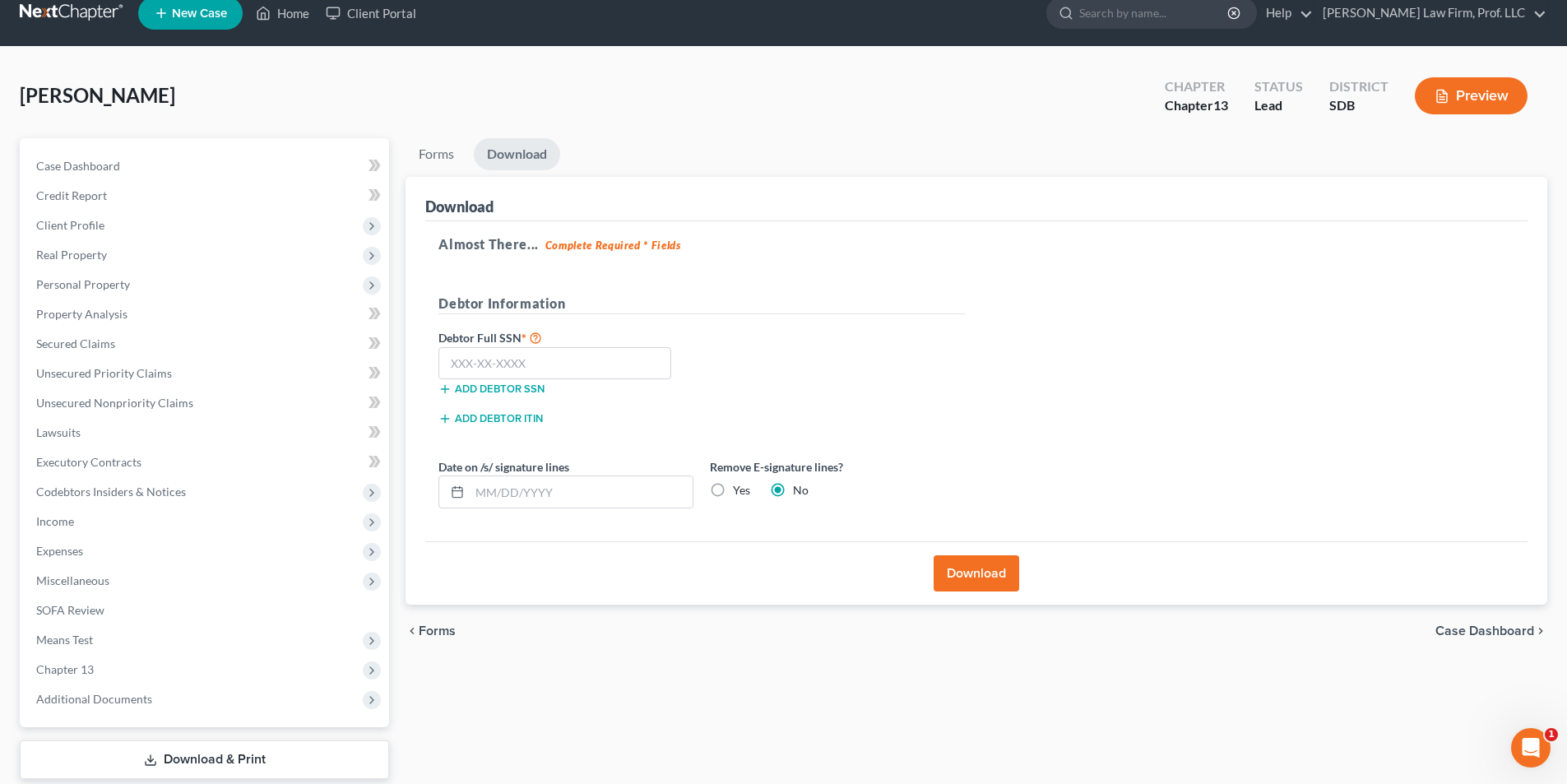
scroll to position [0, 0]
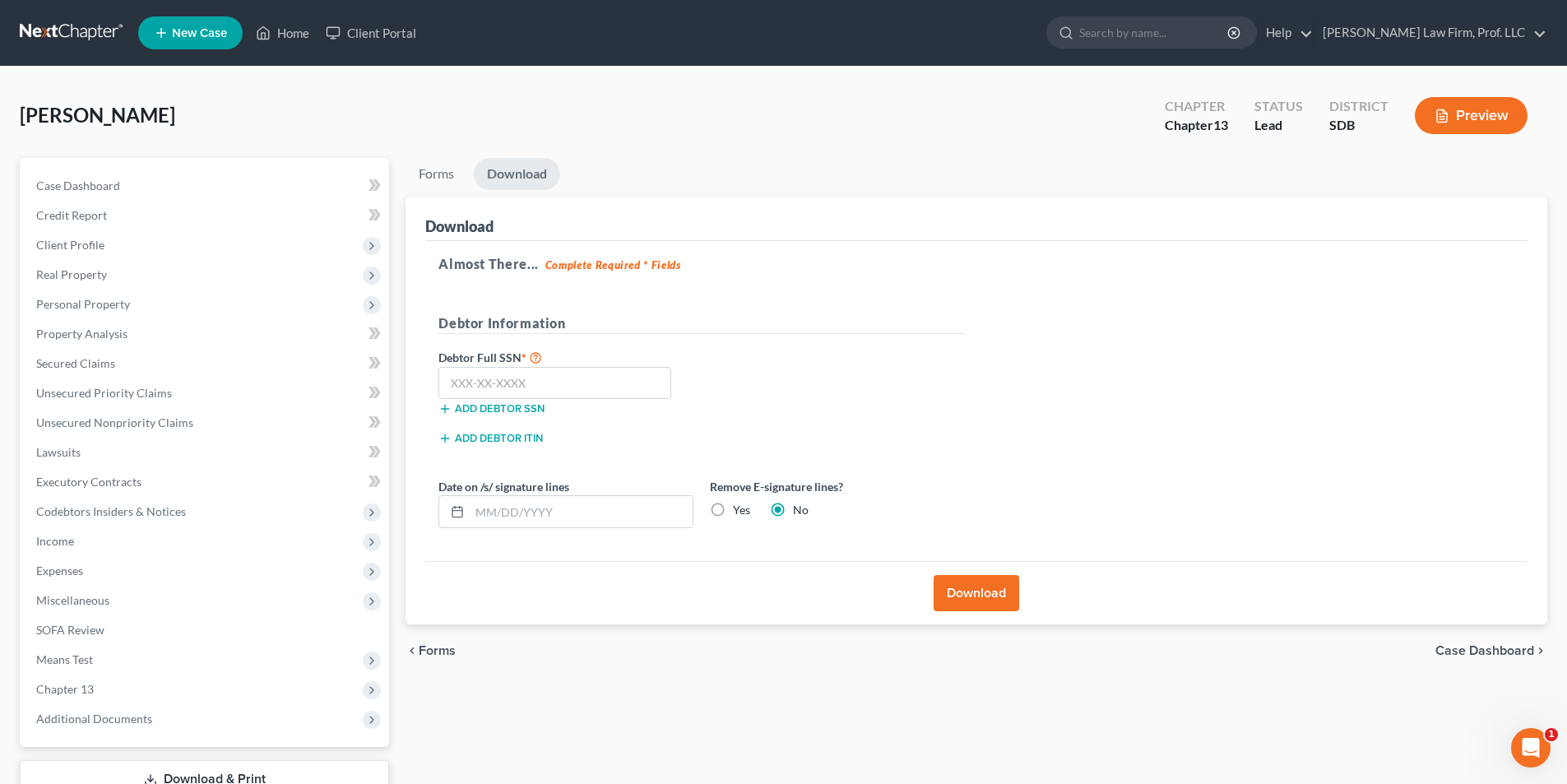
click at [586, 749] on div "Forms Download Forms Forms to Download Select which forms you would like to dow…" at bounding box center [976, 499] width 1159 height 684
click at [549, 647] on div "chevron_left Forms Case Dashboard chevron_right" at bounding box center [976, 650] width 1142 height 53
click at [564, 686] on div "Forms Download Forms Forms to Download Select which forms you would like to dow…" at bounding box center [976, 499] width 1159 height 684
click at [586, 678] on div "Forms Download Forms Forms to Download Select which forms you would like to dow…" at bounding box center [976, 499] width 1159 height 684
